Goal: Information Seeking & Learning: Learn about a topic

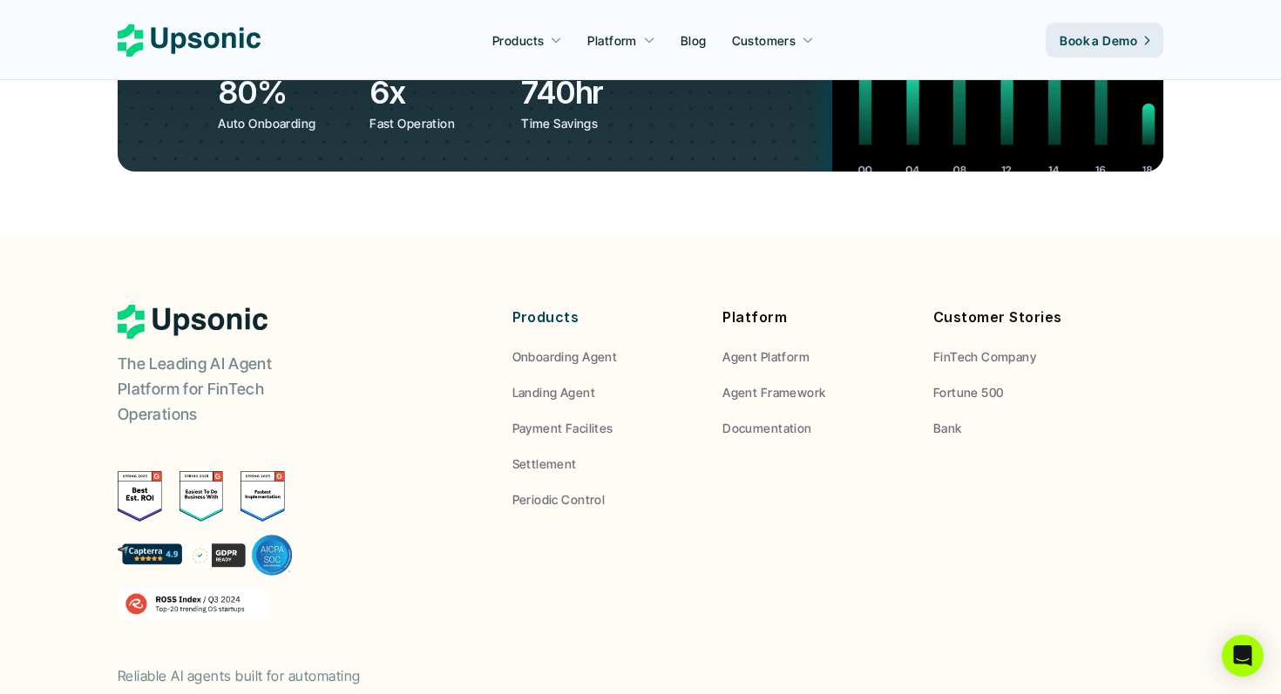
scroll to position [6585, 0]
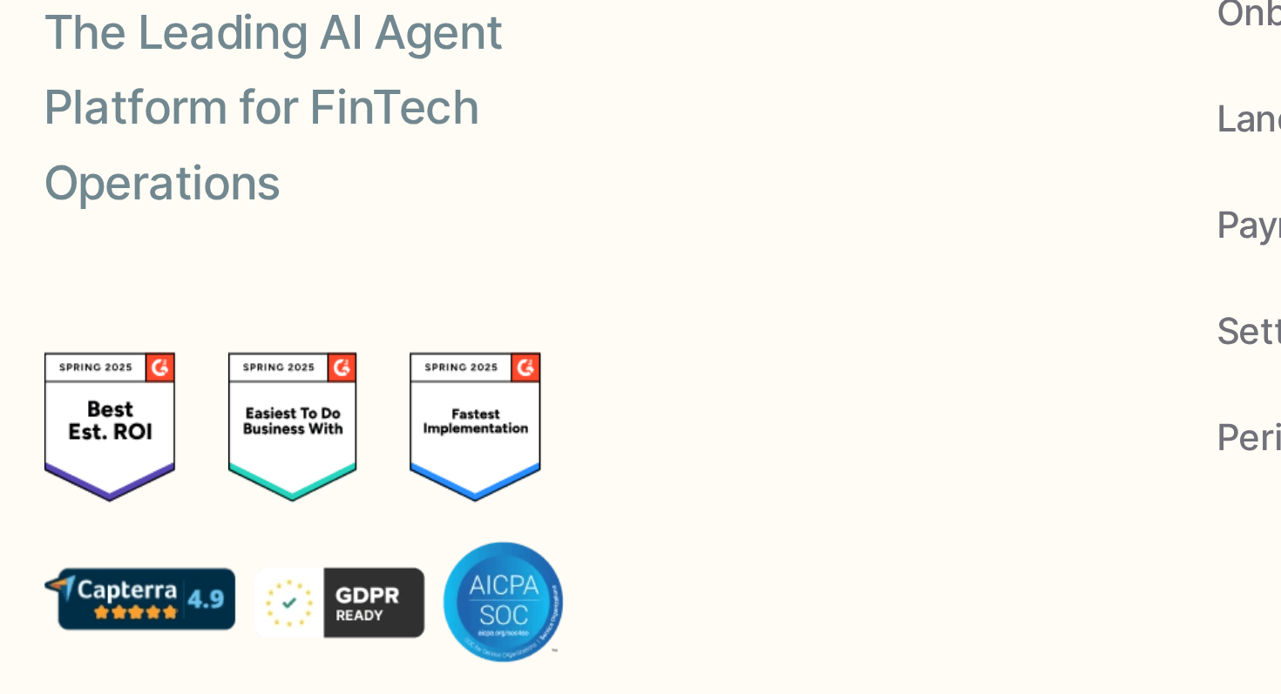
click at [216, 373] on img at bounding box center [201, 398] width 44 height 51
click at [226, 436] on img at bounding box center [205, 457] width 175 height 42
click at [159, 436] on img at bounding box center [205, 457] width 175 height 42
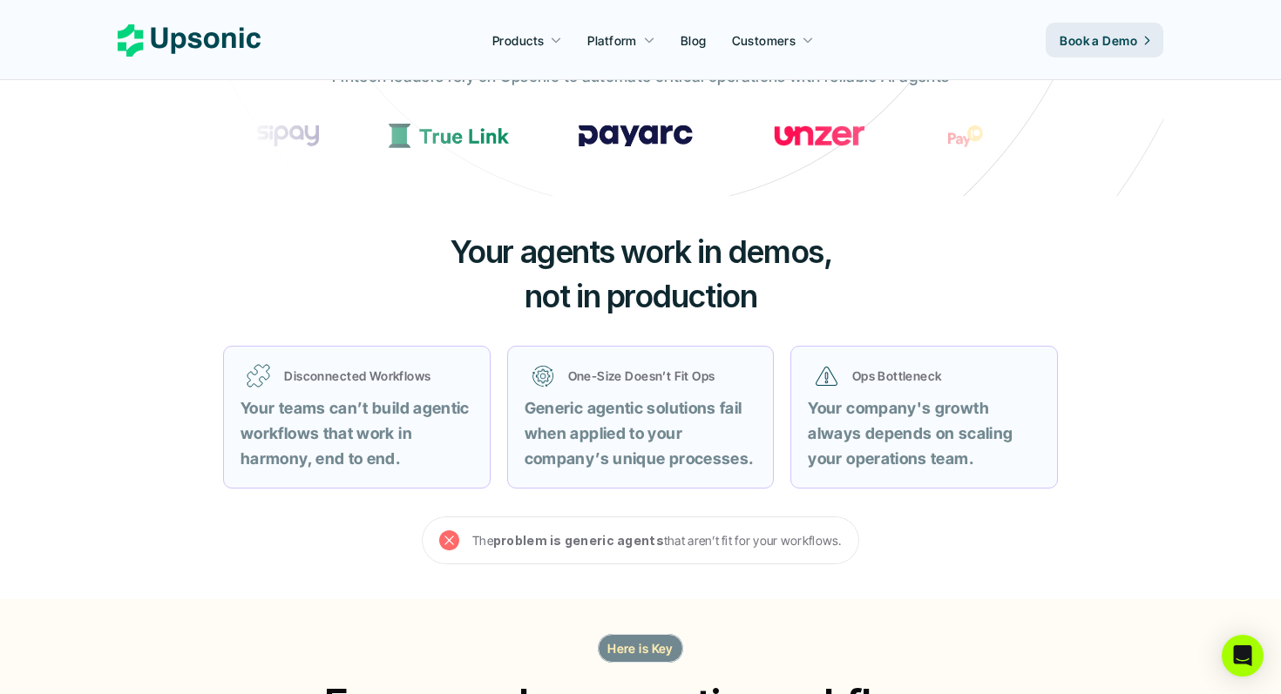
scroll to position [0, 0]
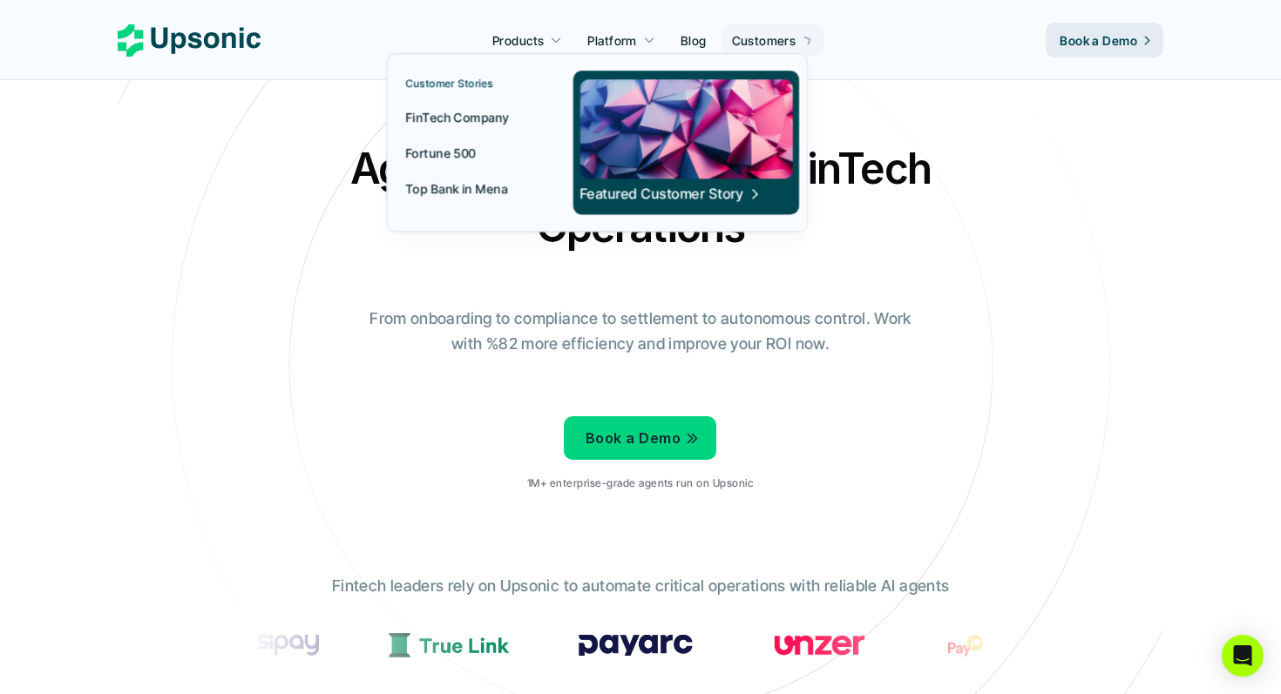
click at [783, 44] on div at bounding box center [677, 133] width 421 height 219
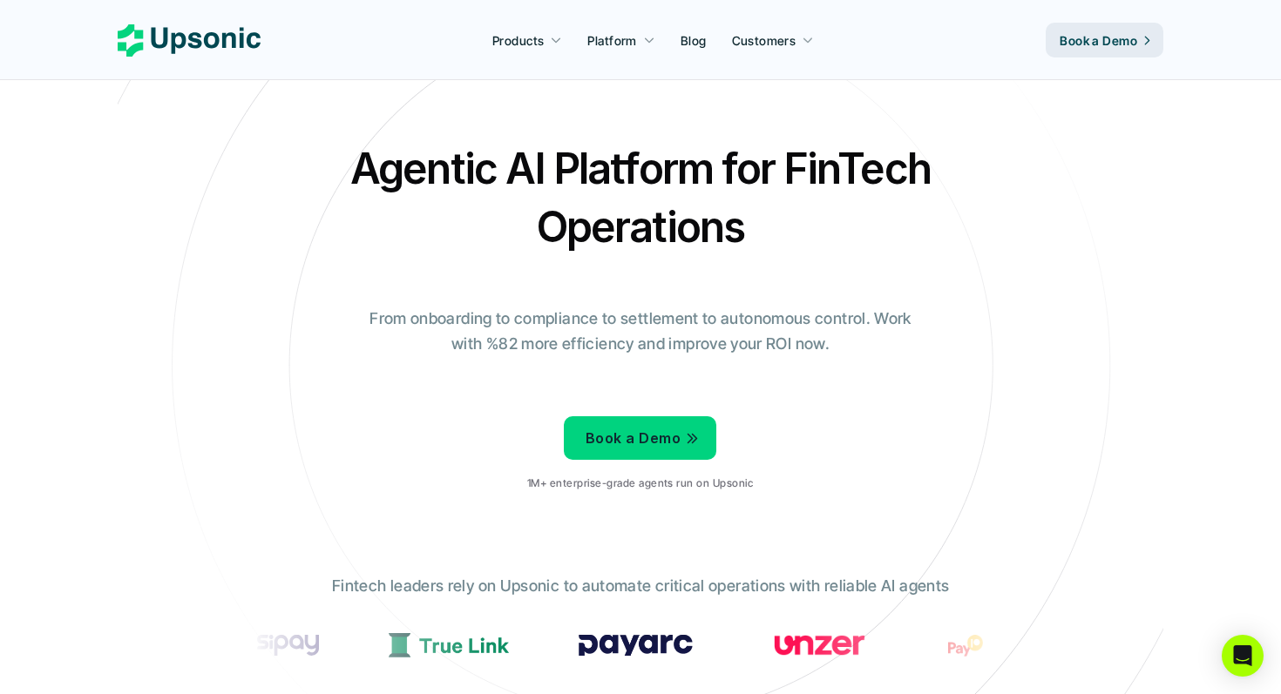
click at [278, 351] on div "Agentic AI Platform for FinTech Operations From onboarding to compliance to set…" at bounding box center [640, 322] width 1019 height 366
click at [646, 184] on h2 "Agentic AI Platform for FinTech Operations" at bounding box center [640, 197] width 610 height 117
click at [645, 203] on h2 "Agentic AI Platform for FinTech Operations" at bounding box center [640, 197] width 610 height 117
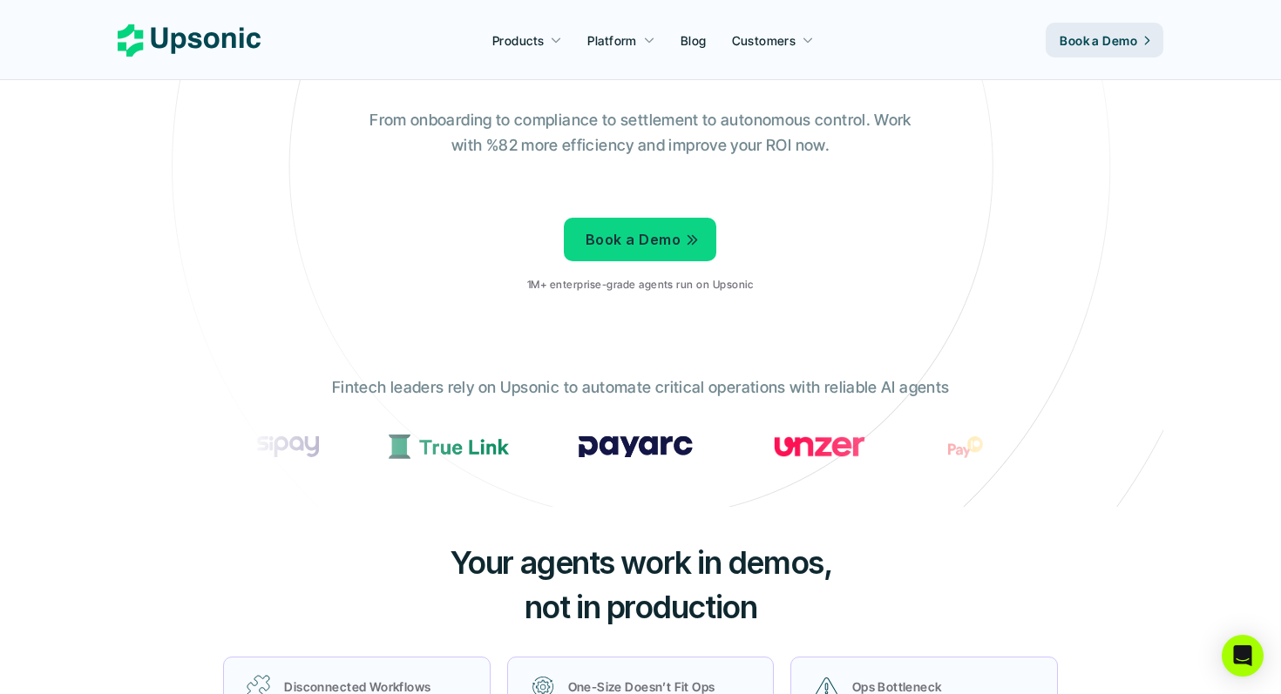
scroll to position [214, 0]
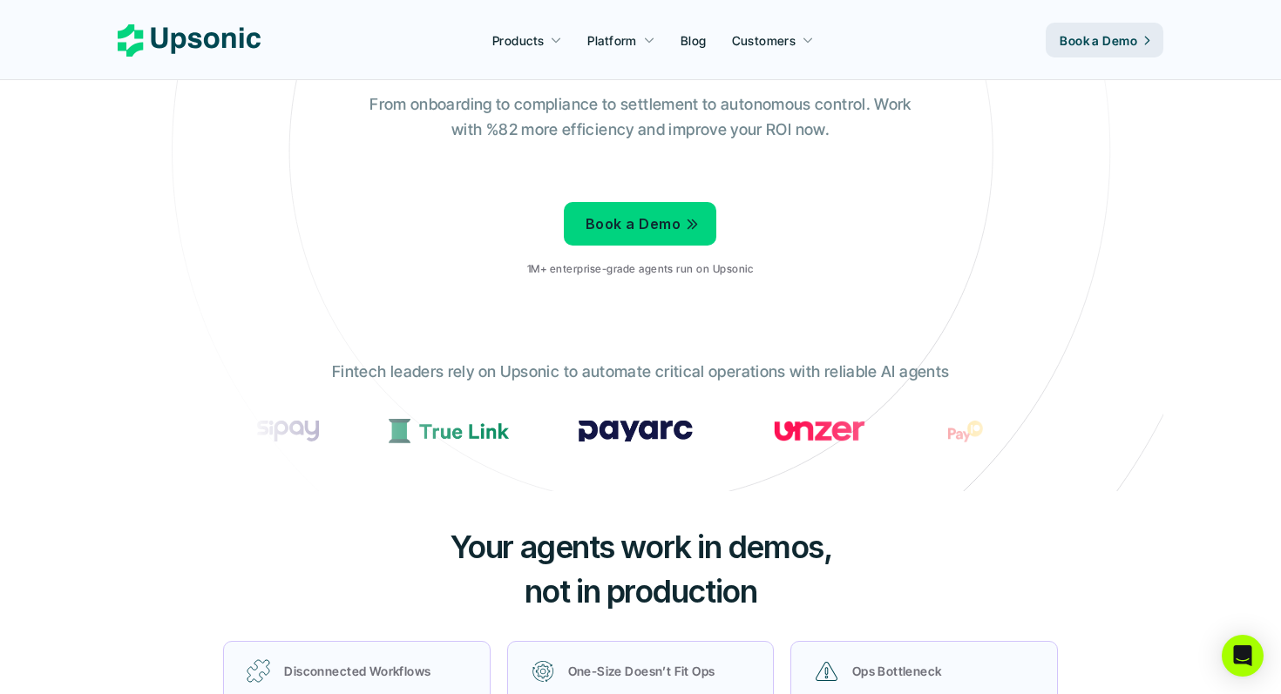
click at [648, 372] on p "Fintech leaders rely on Upsonic to automate critical operations with reliable A…" at bounding box center [640, 372] width 617 height 25
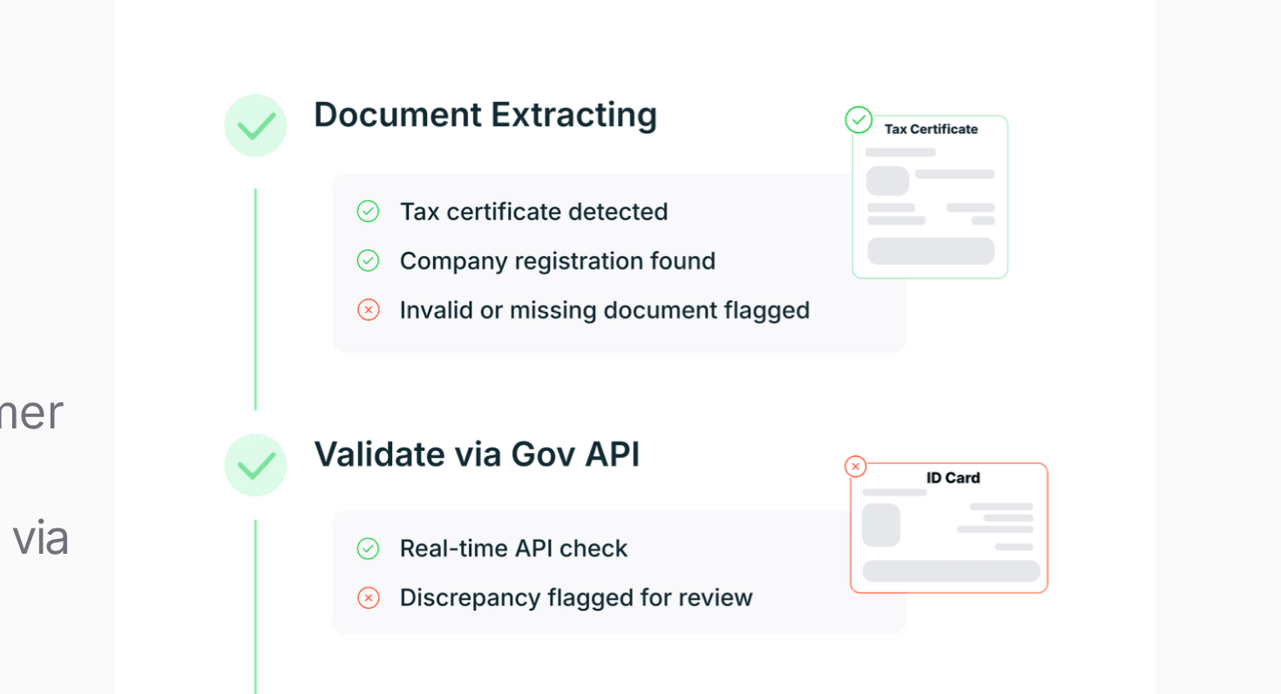
scroll to position [1201, 0]
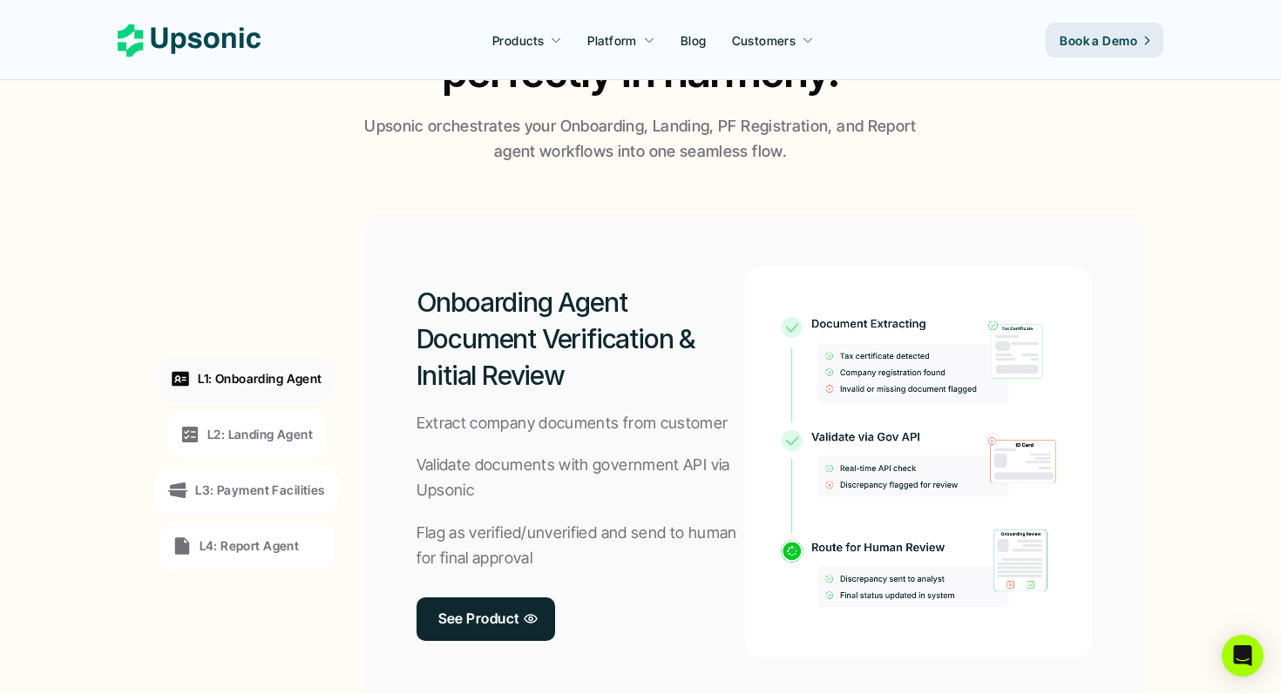
click at [229, 425] on p "L2: Landing Agent" at bounding box center [259, 434] width 105 height 18
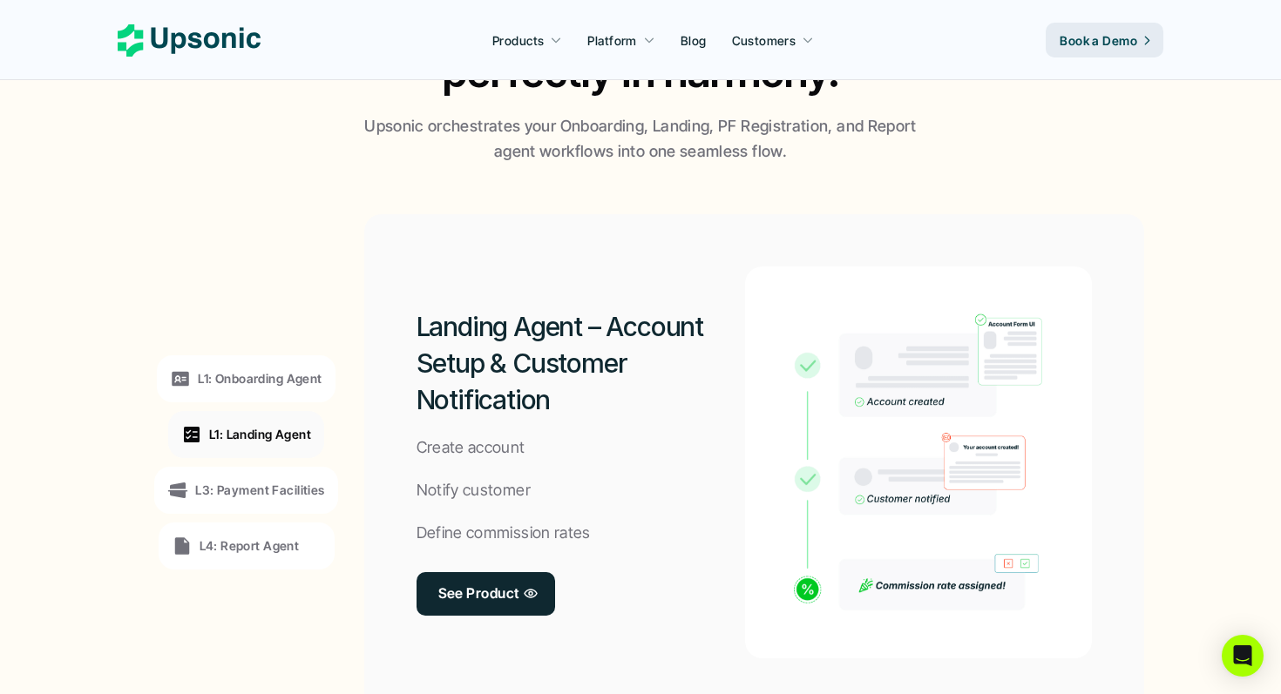
click at [243, 496] on p "L3: Payment Facilities" at bounding box center [259, 490] width 129 height 18
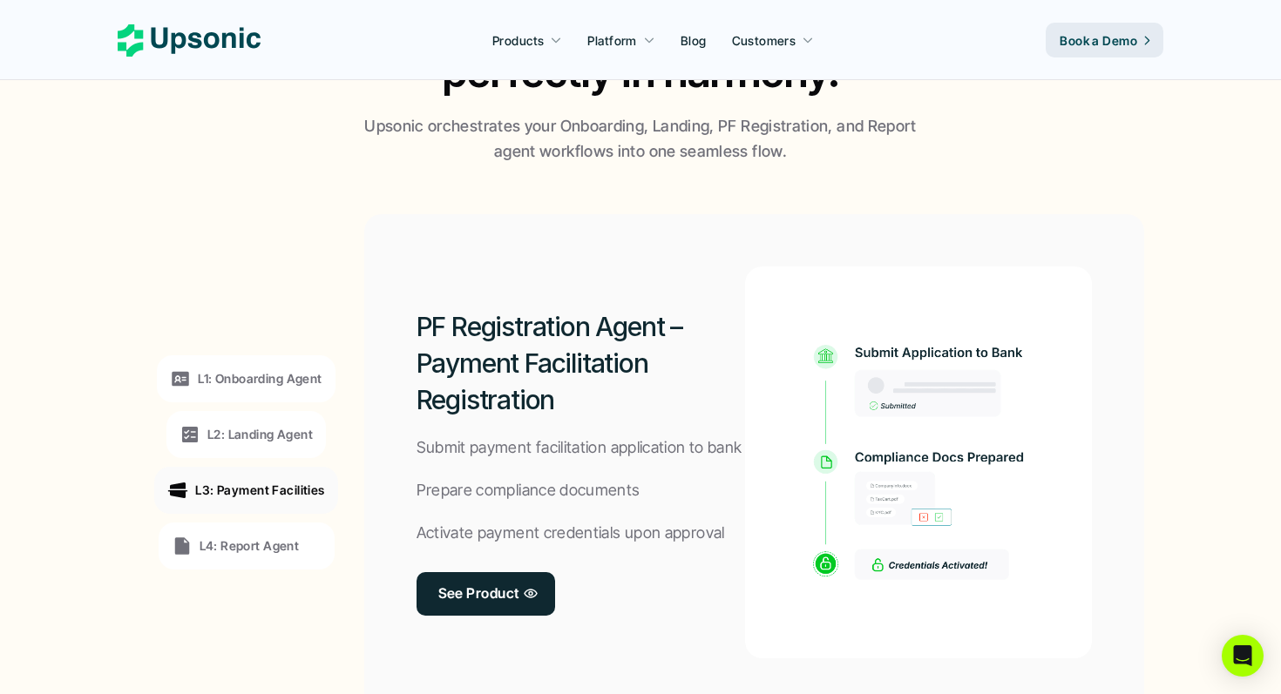
click at [241, 547] on p "L4: Report Agent" at bounding box center [250, 546] width 100 height 18
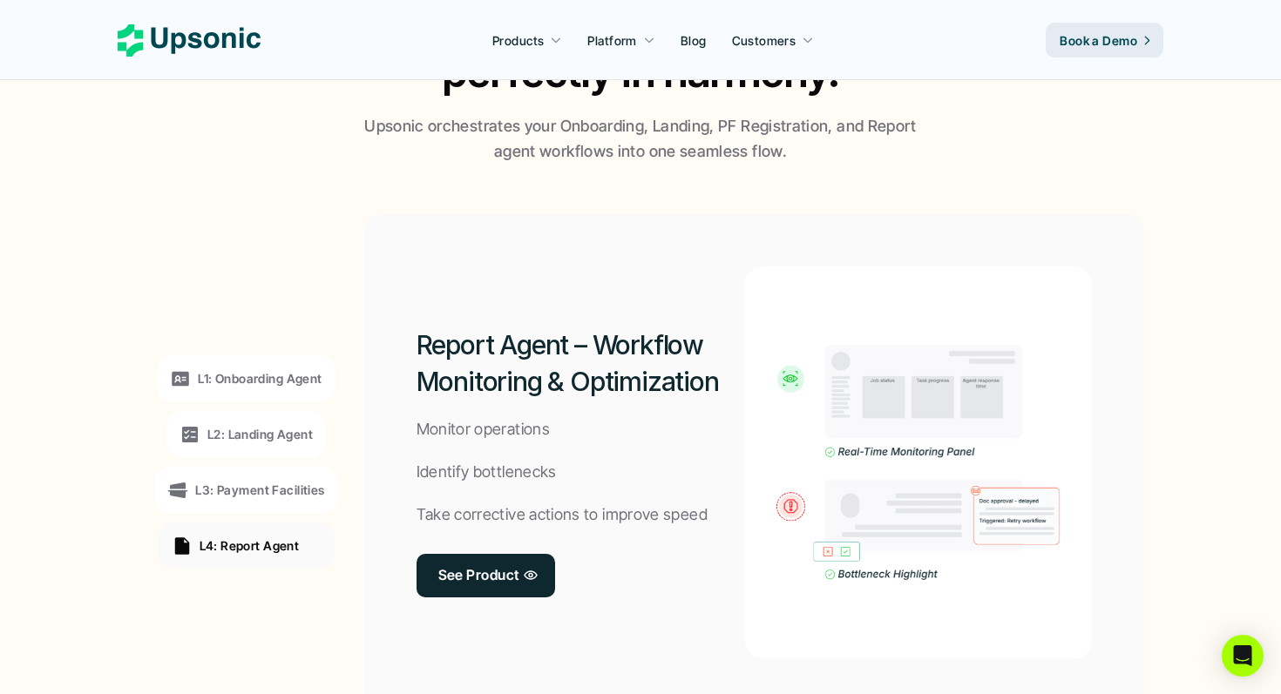
click at [281, 376] on p "L1: Onboarding Agent" at bounding box center [260, 378] width 124 height 18
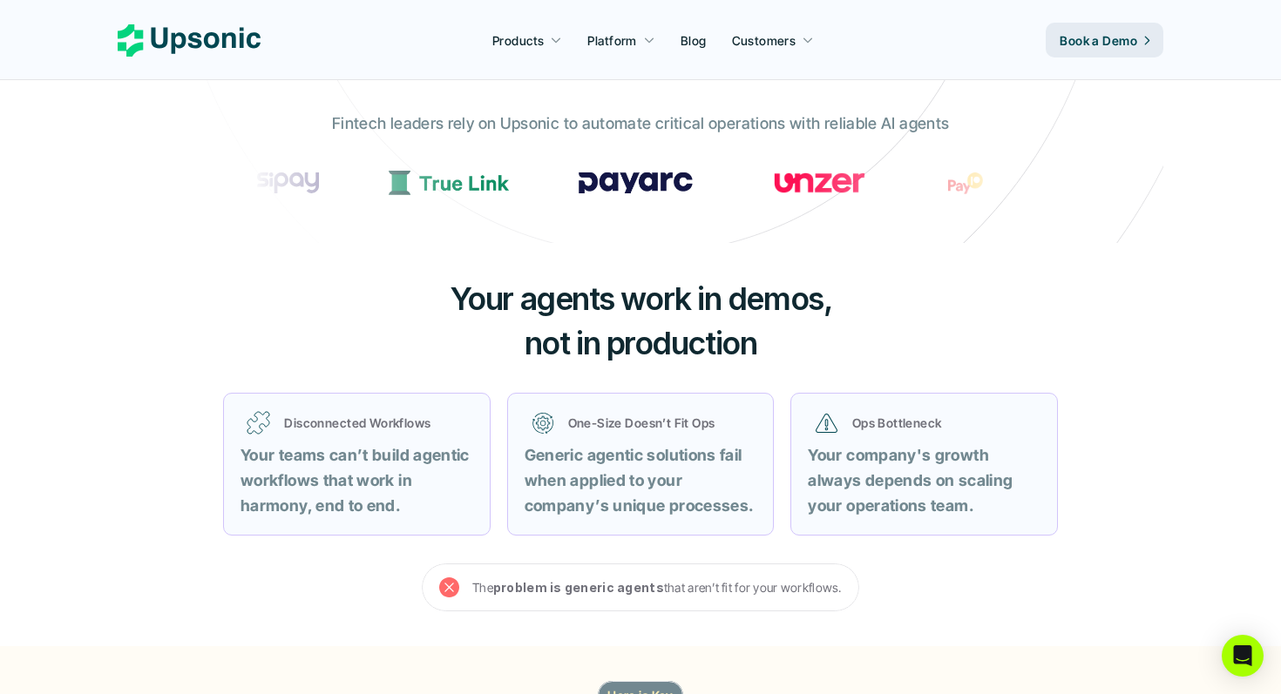
scroll to position [0, 0]
